Goal: Entertainment & Leisure: Browse casually

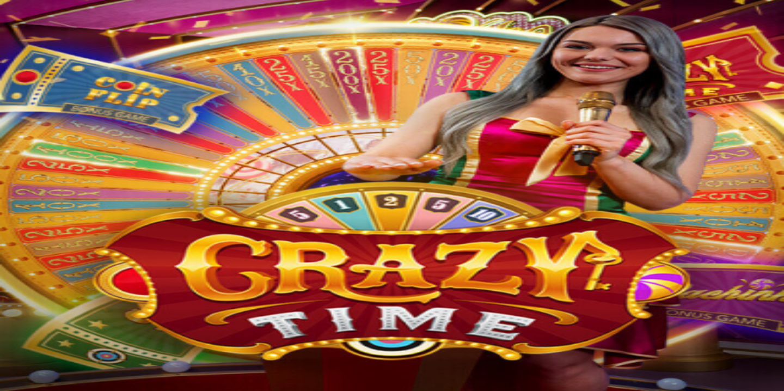
click at [93, 45] on button "Kirjaudu" at bounding box center [75, 39] width 35 height 11
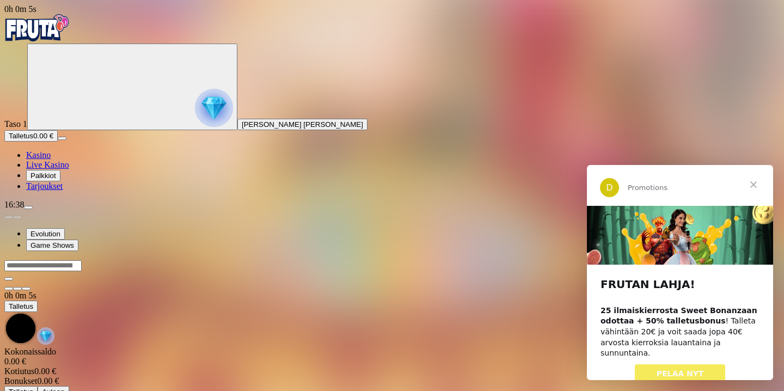
click at [56, 180] on span "Palkkiot" at bounding box center [43, 176] width 26 height 8
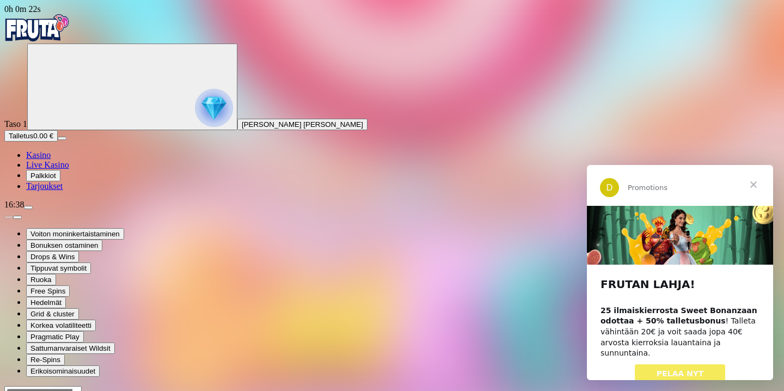
click at [751, 179] on span "Sulje" at bounding box center [753, 184] width 39 height 39
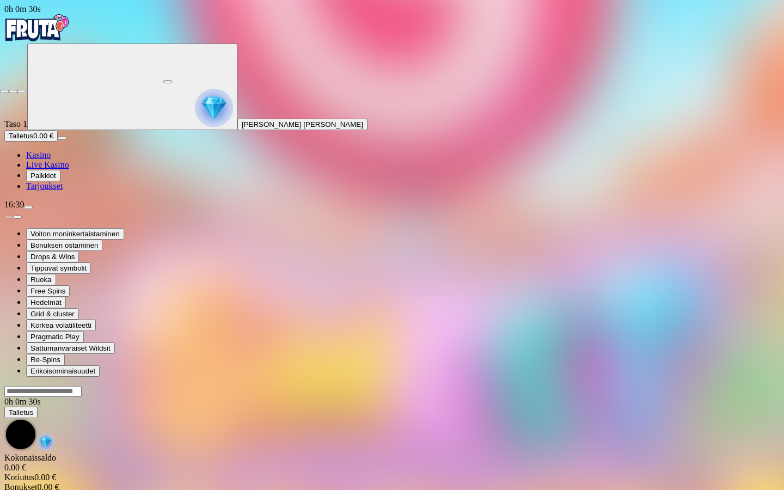
click at [17, 90] on button "button" at bounding box center [21, 91] width 9 height 3
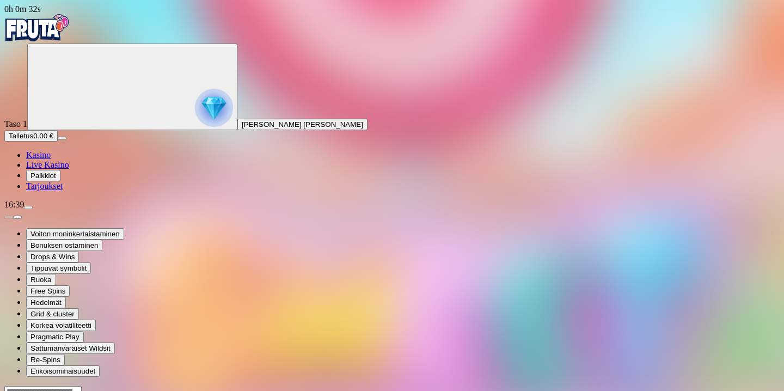
click at [68, 169] on span "Live Kasino" at bounding box center [47, 164] width 43 height 9
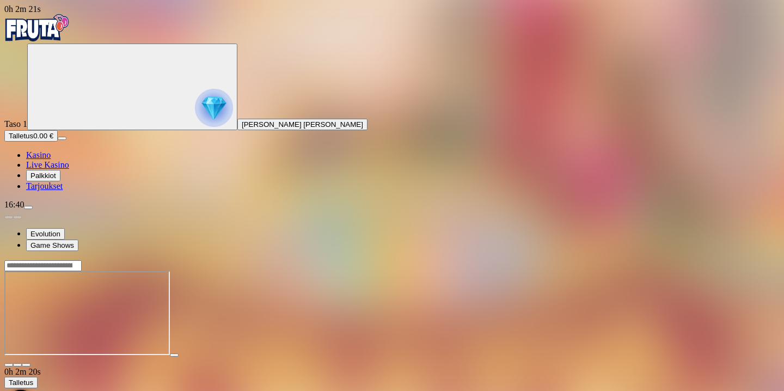
click at [9, 365] on span "close icon" at bounding box center [9, 365] width 0 height 0
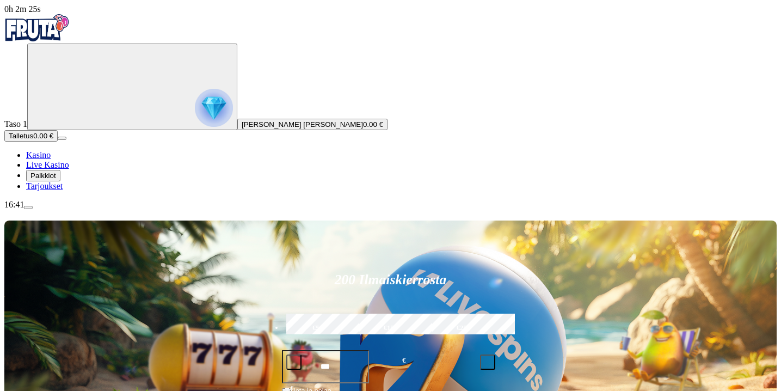
type input "******"
